Goal: Task Accomplishment & Management: Manage account settings

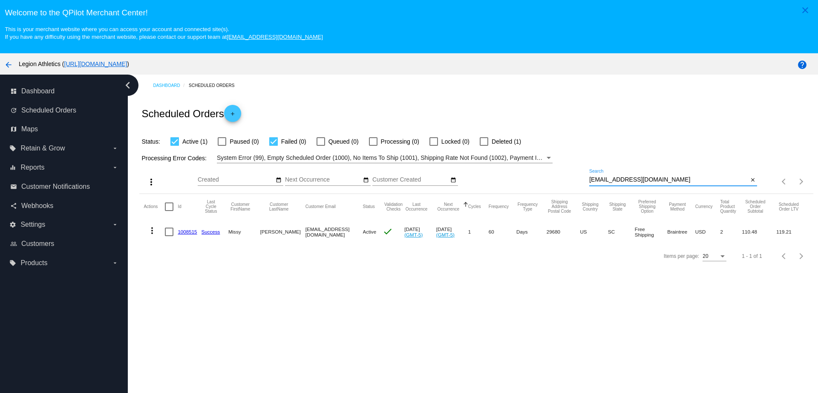
drag, startPoint x: 603, startPoint y: 179, endPoint x: 578, endPoint y: 179, distance: 24.7
click at [578, 179] on div "more_vert Oct Jan Feb Mar Apr 1" at bounding box center [475, 178] width 673 height 30
paste input "jwinx13@gmai"
type input "jwinx13@gmail.com"
click at [185, 232] on link "912993" at bounding box center [186, 232] width 17 height 6
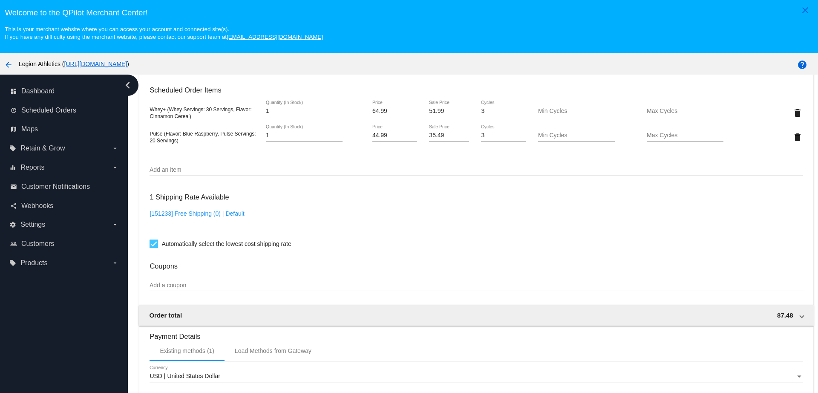
scroll to position [586, 0]
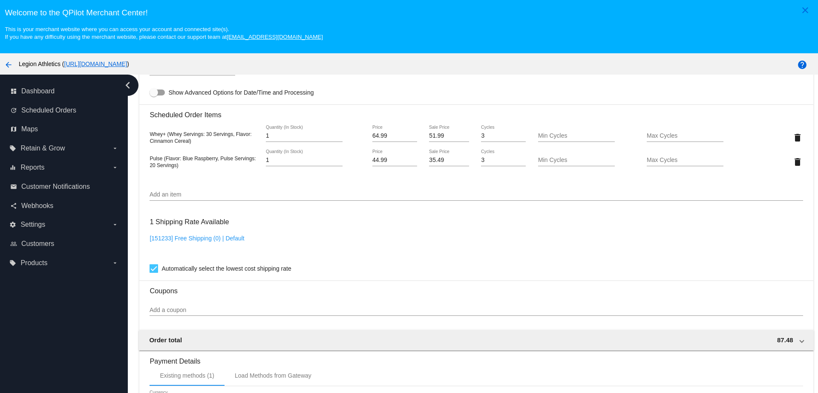
click at [178, 193] on input "Add an item" at bounding box center [475, 194] width 653 height 7
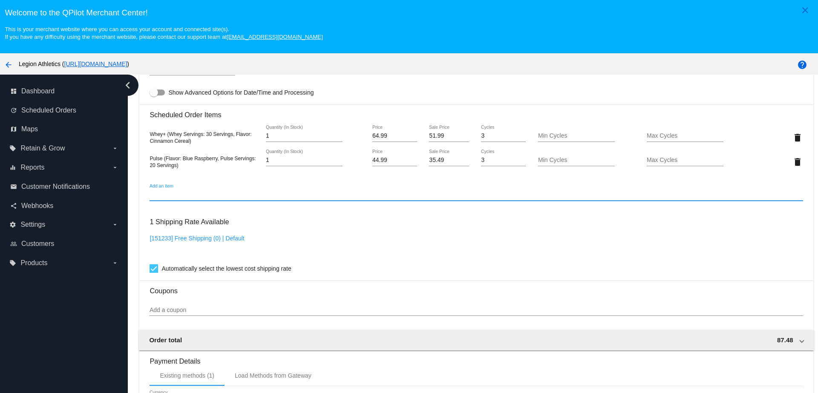
paste input "44782"
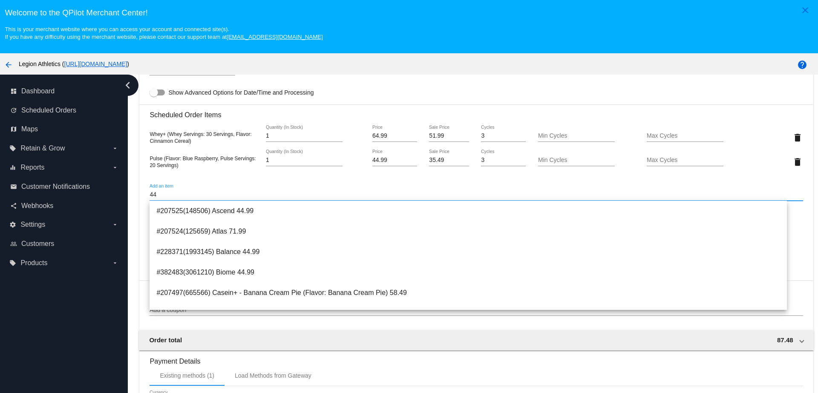
type input "4"
paste input "44782"
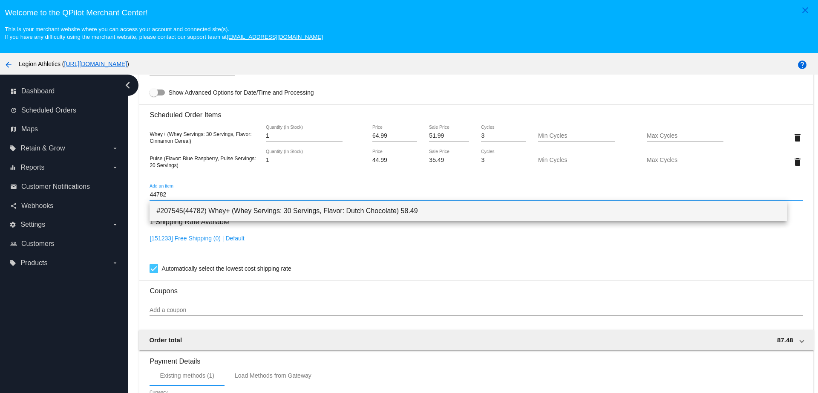
type input "44782"
click at [198, 207] on span "#207545(44782) Whey+ (Whey Servings: 30 Servings, Flavor: Dutch Chocolate) 58.49" at bounding box center [467, 211] width 623 height 20
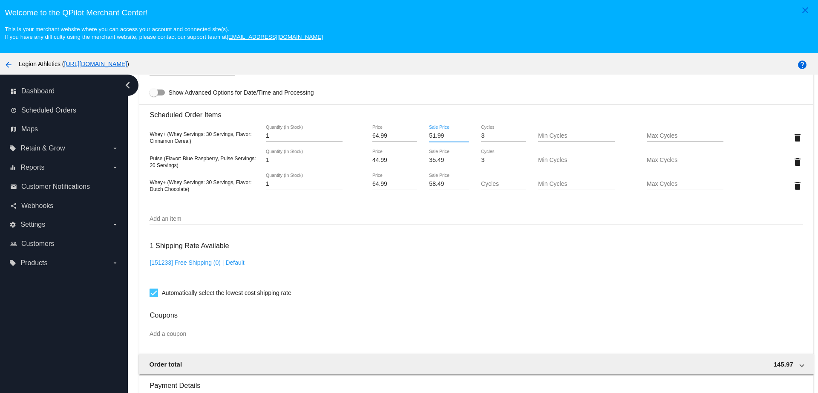
drag, startPoint x: 435, startPoint y: 136, endPoint x: 416, endPoint y: 135, distance: 19.2
click at [422, 135] on div "51.99 Sale Price" at bounding box center [449, 137] width 55 height 24
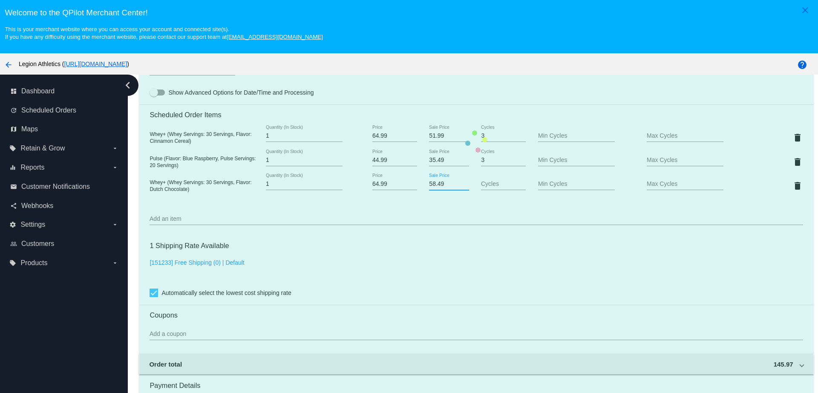
drag, startPoint x: 441, startPoint y: 187, endPoint x: 415, endPoint y: 187, distance: 26.0
click at [415, 187] on mat-card "Customer 6445398: [PERSON_NAME] [EMAIL_ADDRESS][DOMAIN_NAME] Customer Shipping …" at bounding box center [475, 142] width 673 height 900
paste input "1.9"
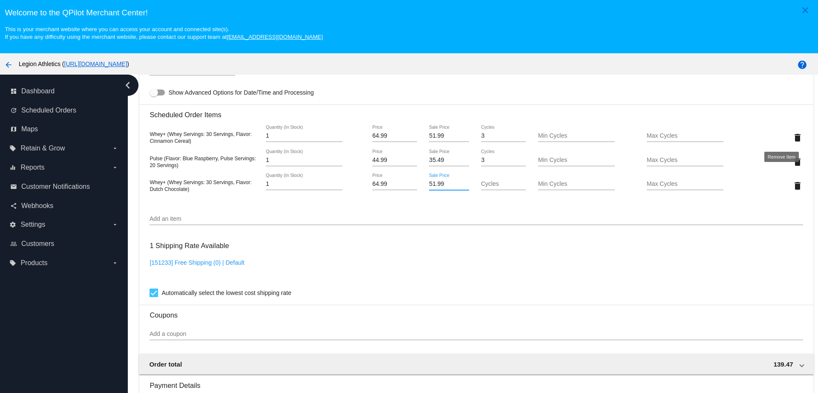
type input "51.99"
click at [783, 138] on mat-card "Customer 6445398: [PERSON_NAME] [EMAIL_ADDRESS][DOMAIN_NAME] Customer Shipping …" at bounding box center [475, 142] width 673 height 900
click at [792, 139] on mat-icon "delete" at bounding box center [797, 137] width 10 height 10
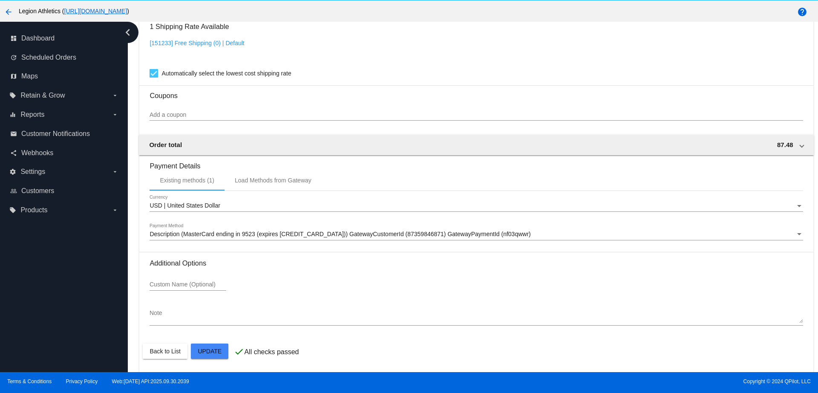
scroll to position [53, 0]
